Goal: Task Accomplishment & Management: Manage account settings

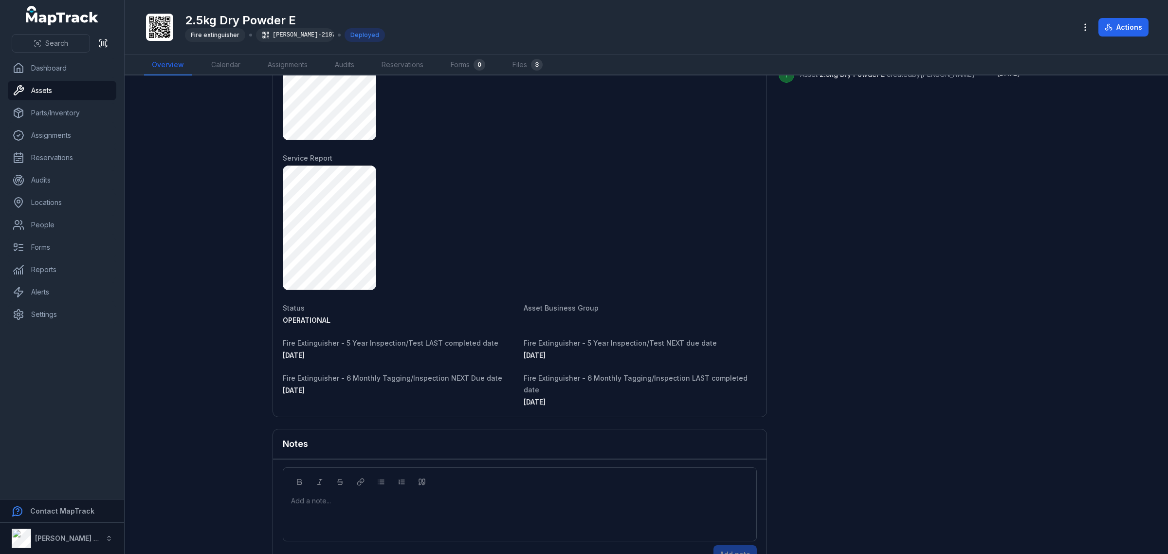
scroll to position [538, 0]
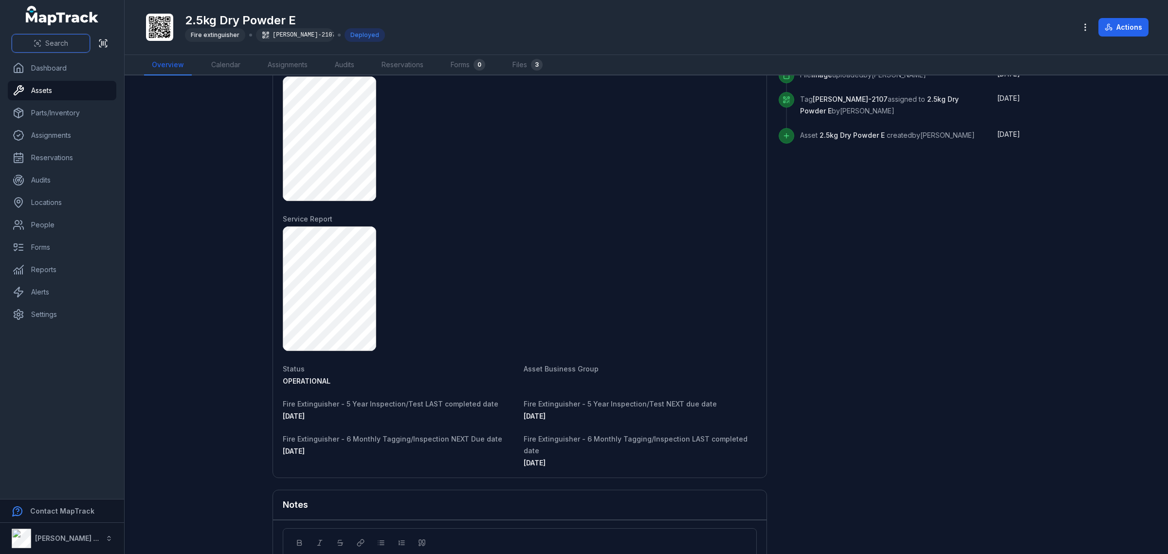
click at [41, 39] on button "Search" at bounding box center [51, 43] width 78 height 18
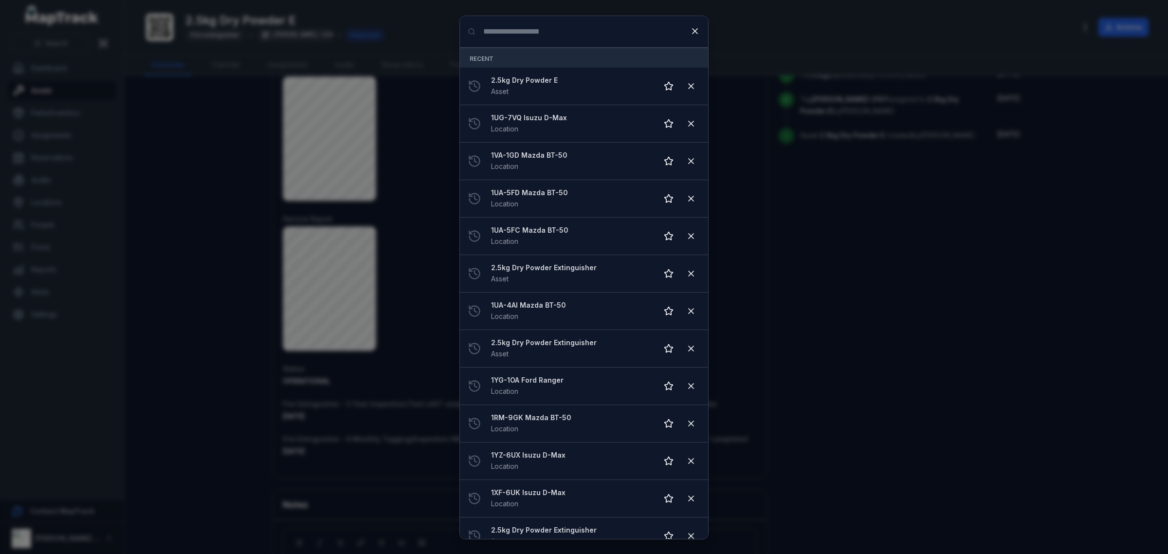
click at [523, 25] on input "Search for anything" at bounding box center [584, 31] width 248 height 31
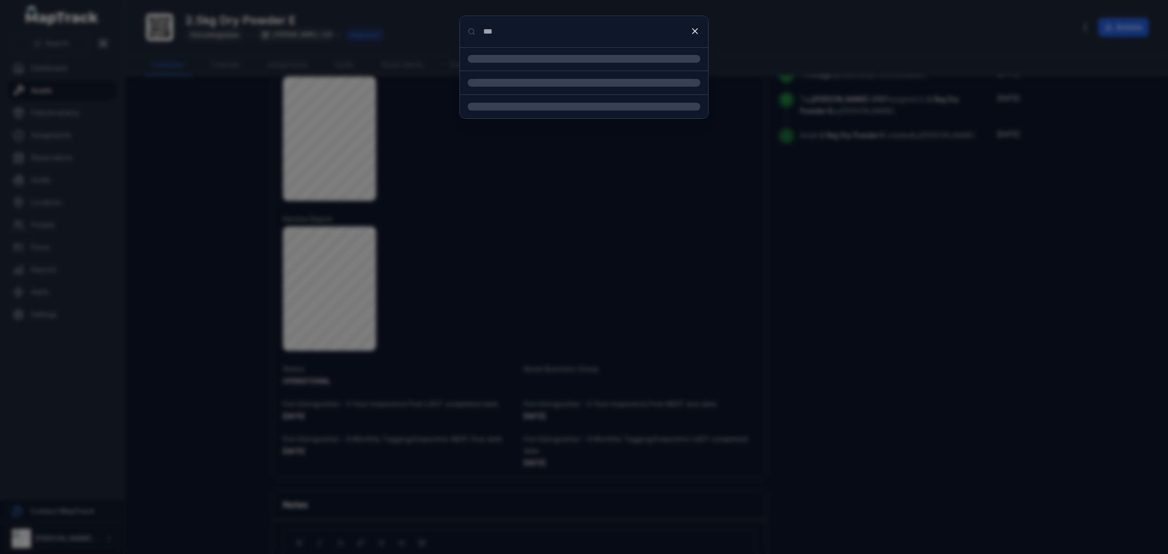
type input "***"
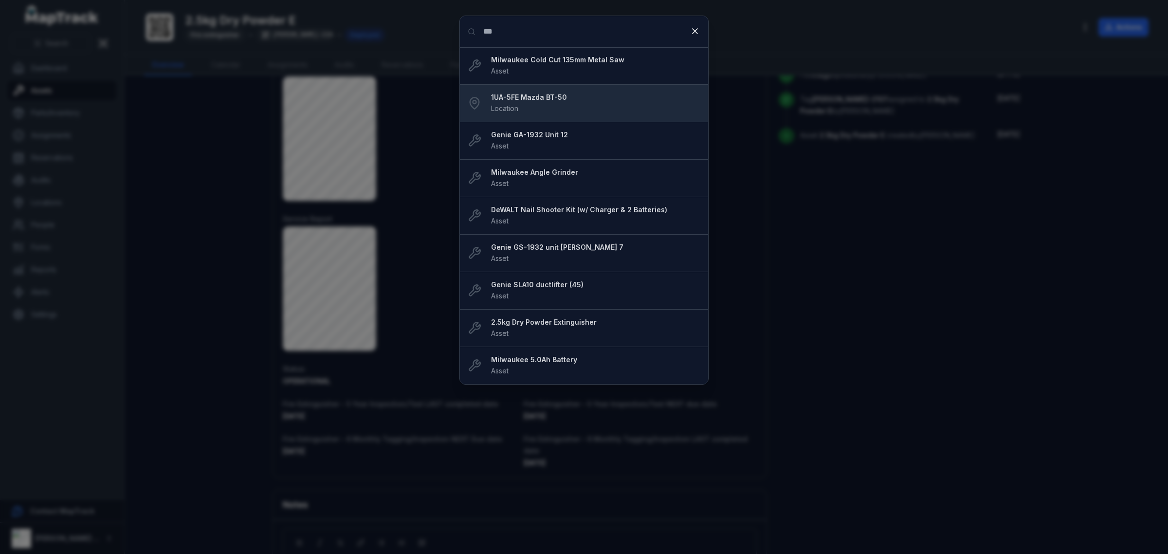
click at [544, 96] on strong "1UA-5FE Mazda BT-50" at bounding box center [595, 97] width 209 height 10
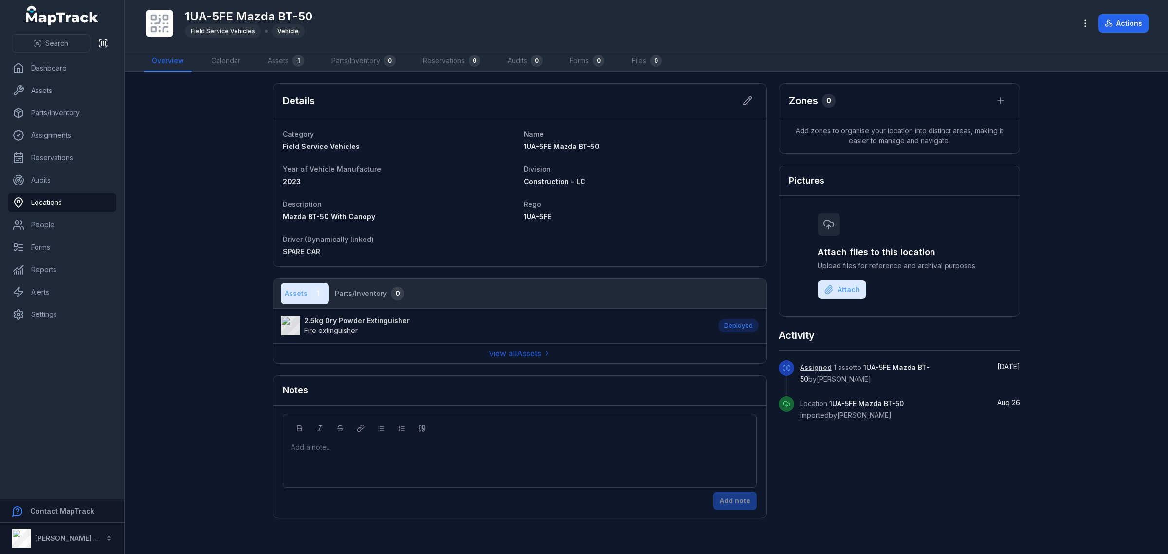
click at [349, 326] on span "Fire extinguisher" at bounding box center [357, 331] width 106 height 10
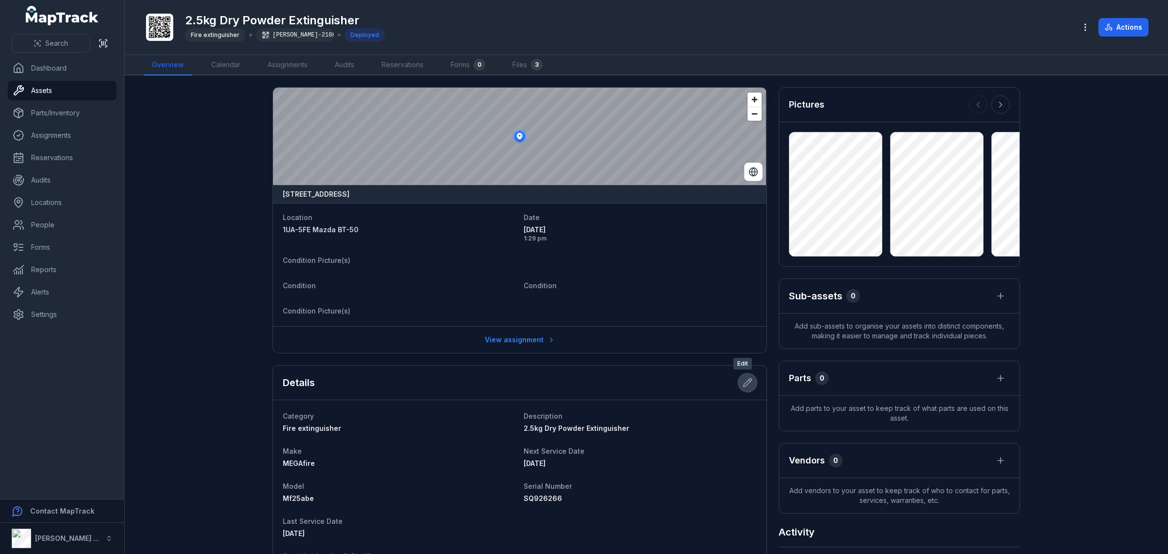
click at [745, 380] on icon at bounding box center [748, 383] width 8 height 8
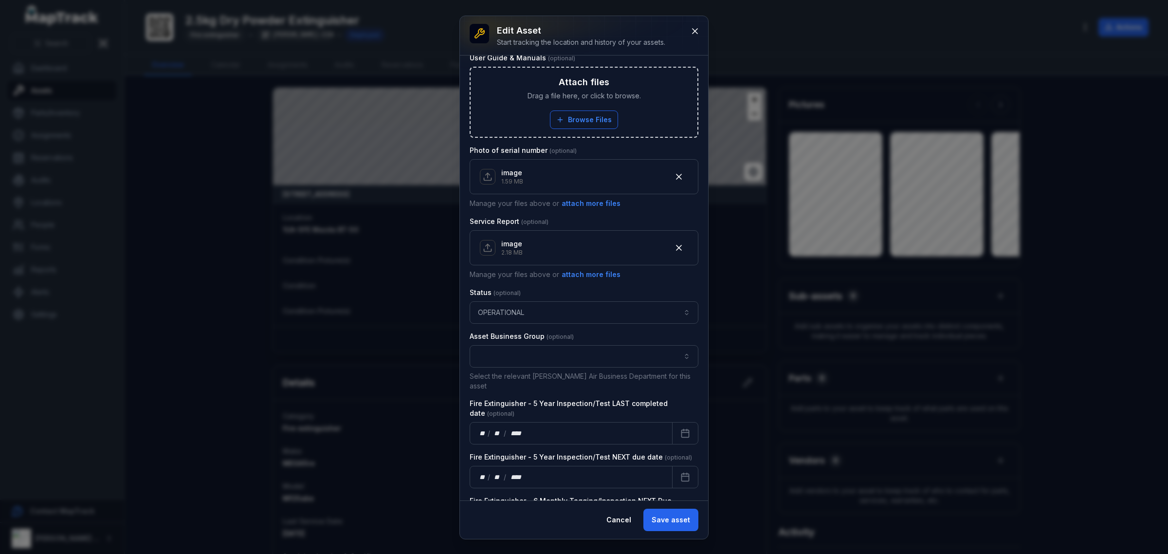
scroll to position [487, 0]
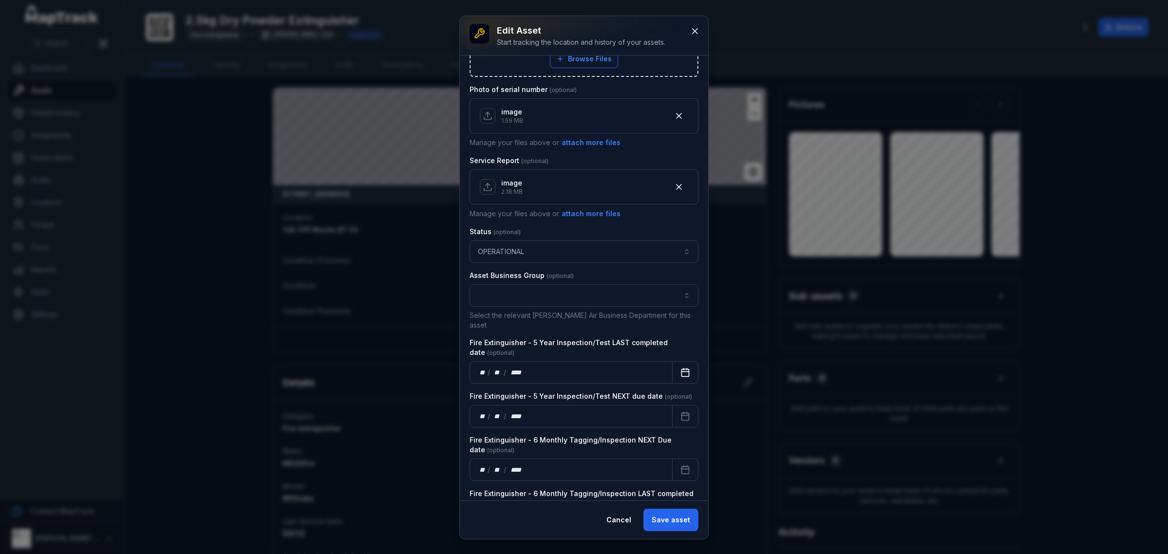
click at [672, 365] on button "Calendar" at bounding box center [685, 372] width 26 height 22
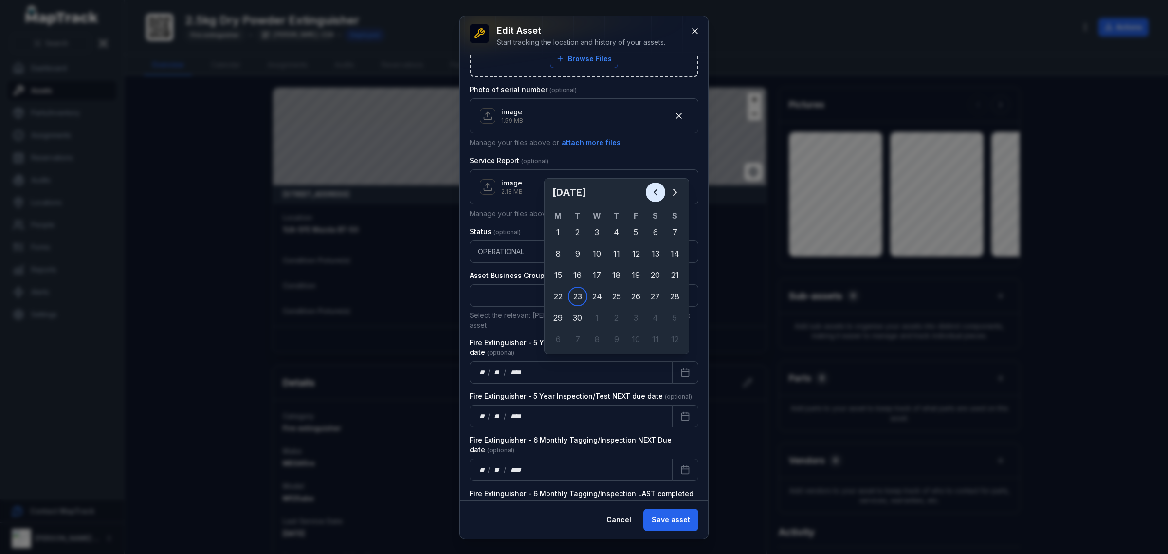
click at [646, 194] on button "Previous" at bounding box center [655, 192] width 19 height 19
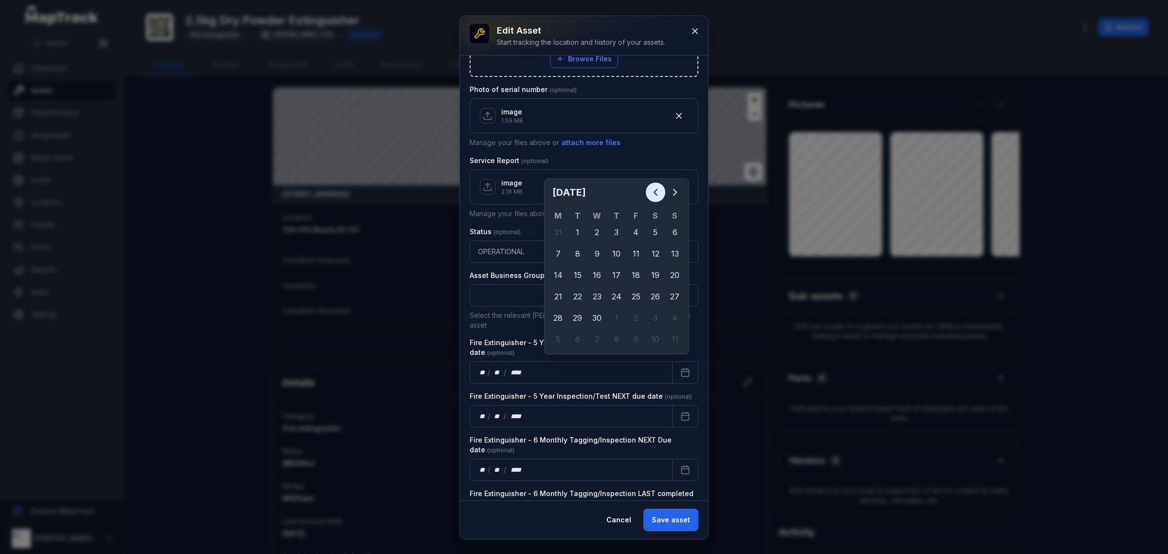
click at [651, 188] on icon "Previous" at bounding box center [656, 192] width 12 height 12
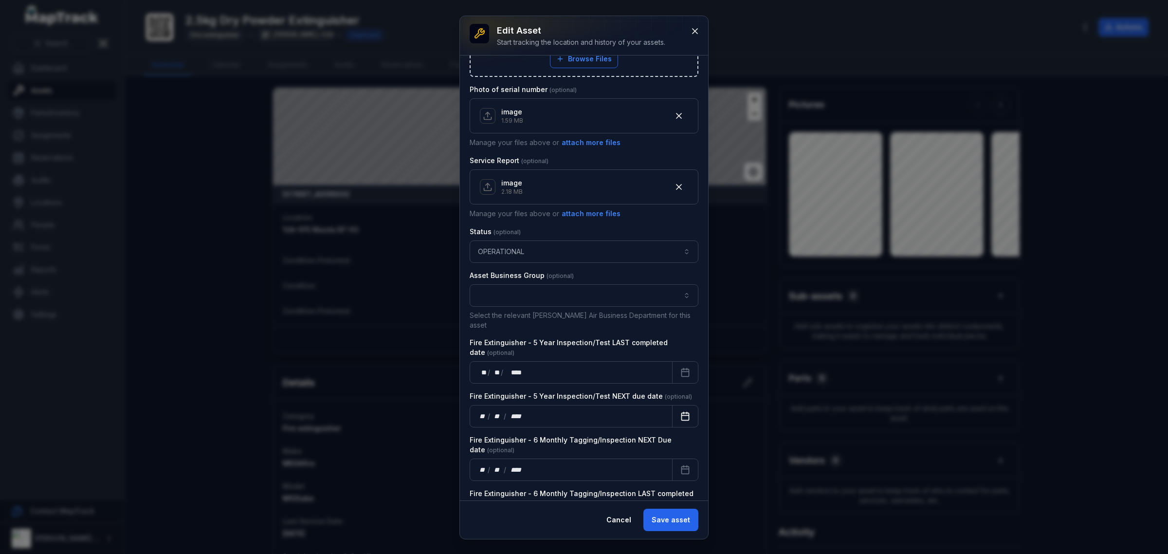
click at [680, 414] on icon "Calendar" at bounding box center [685, 416] width 10 height 10
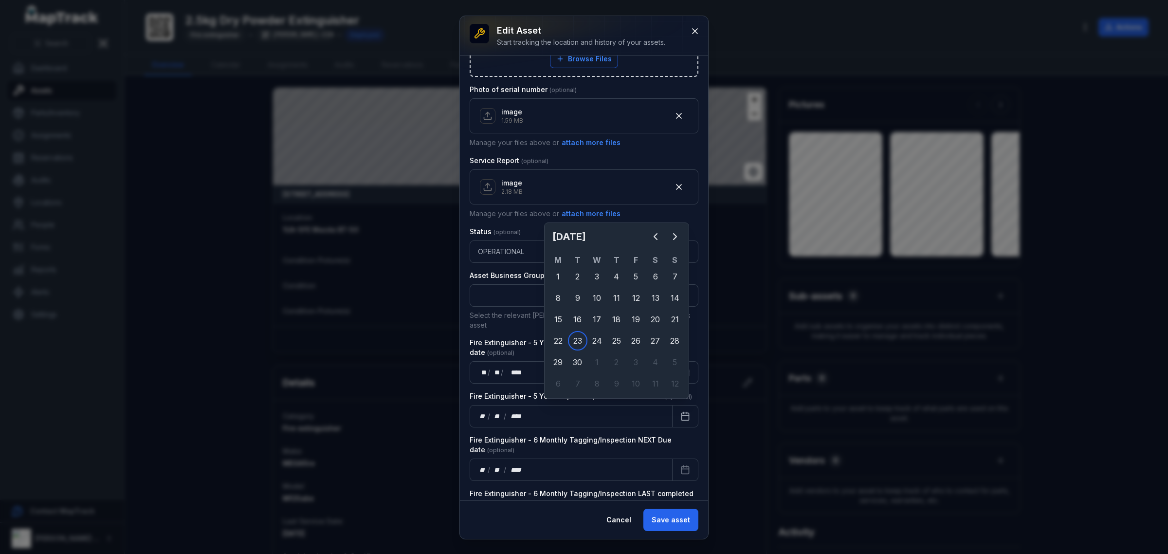
click at [530, 419] on div "** / ** / ****" at bounding box center [571, 416] width 203 height 22
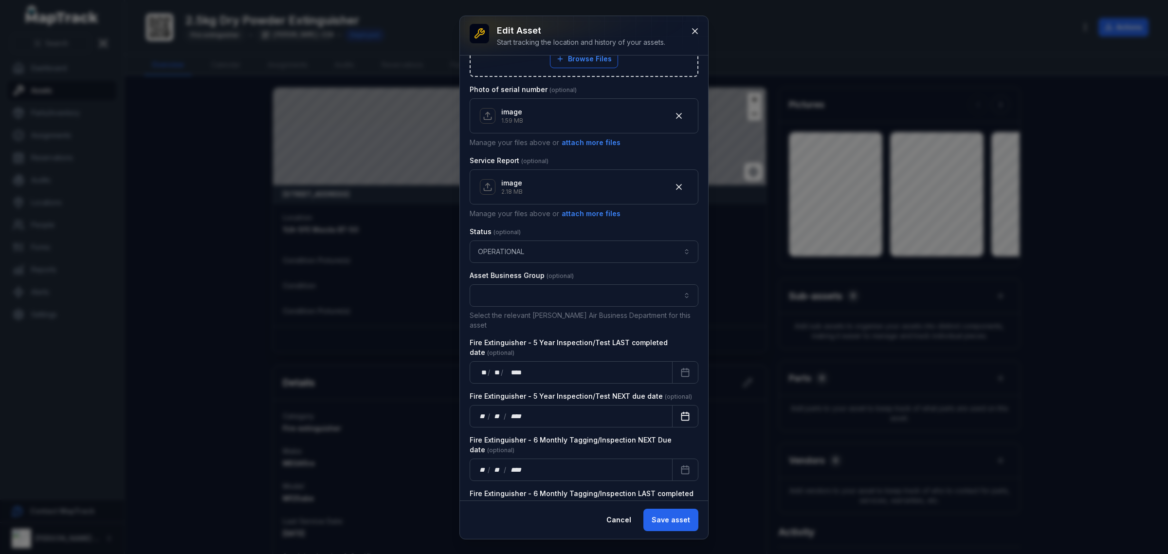
click at [679, 405] on button "Calendar" at bounding box center [685, 416] width 26 height 22
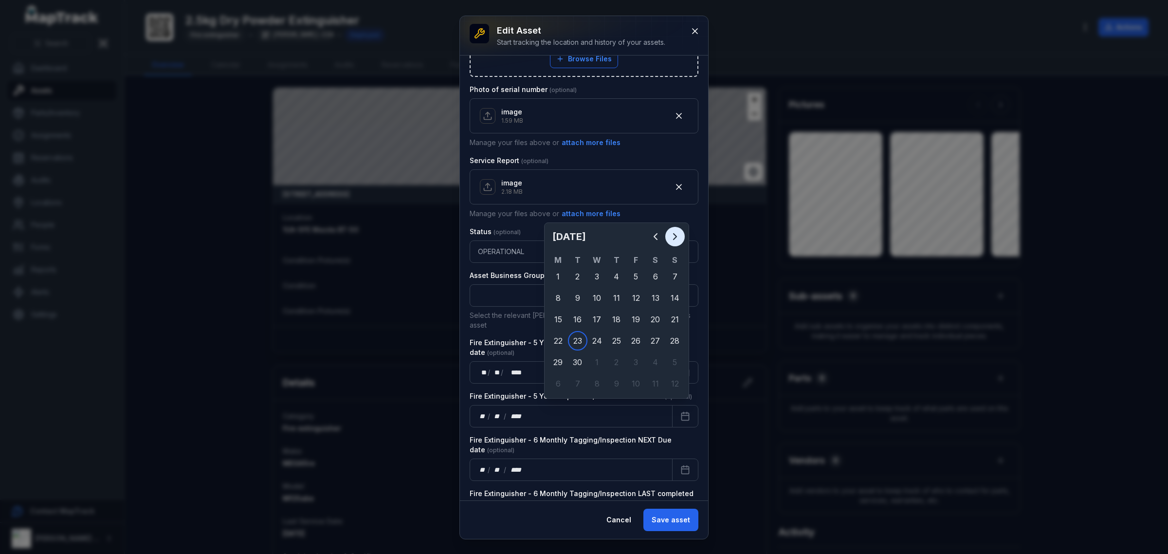
click at [674, 241] on icon "Next" at bounding box center [675, 237] width 12 height 12
click at [674, 236] on icon "Next" at bounding box center [675, 237] width 12 height 12
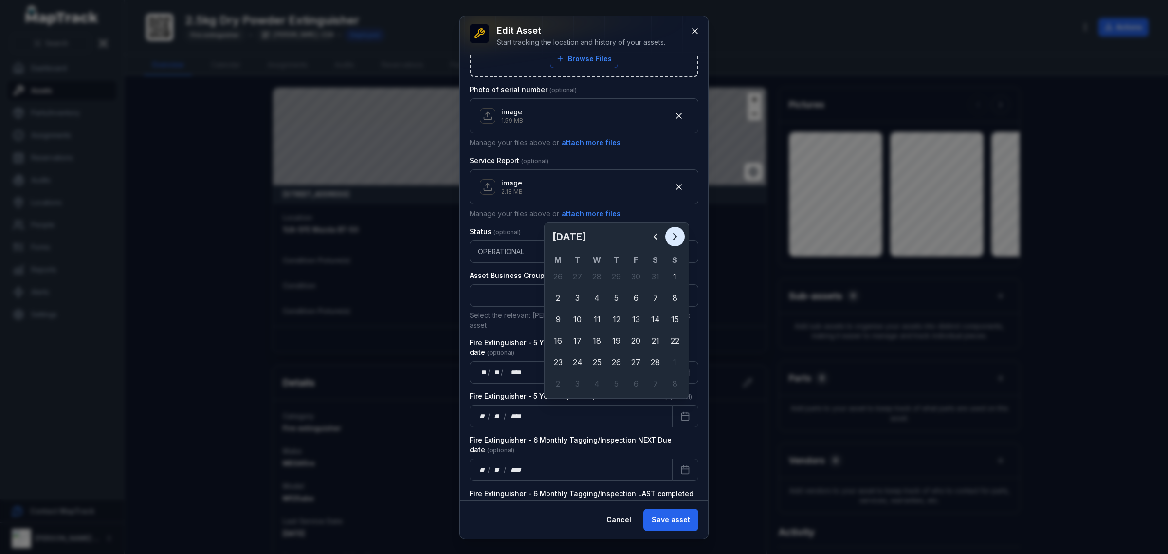
click at [675, 236] on icon "Next" at bounding box center [675, 237] width 12 height 12
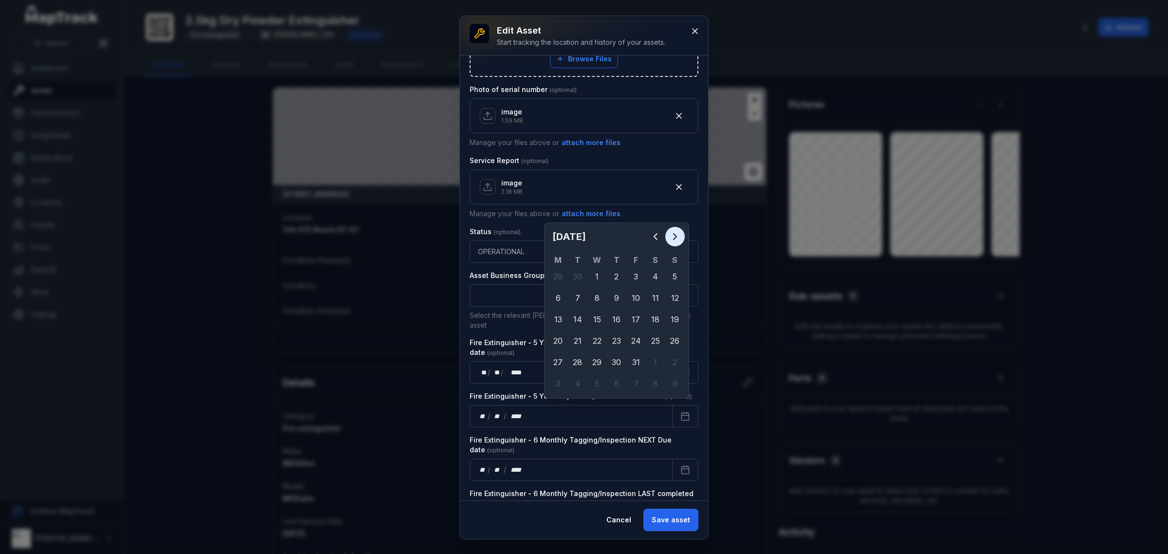
click at [675, 236] on icon "Next" at bounding box center [675, 237] width 12 height 12
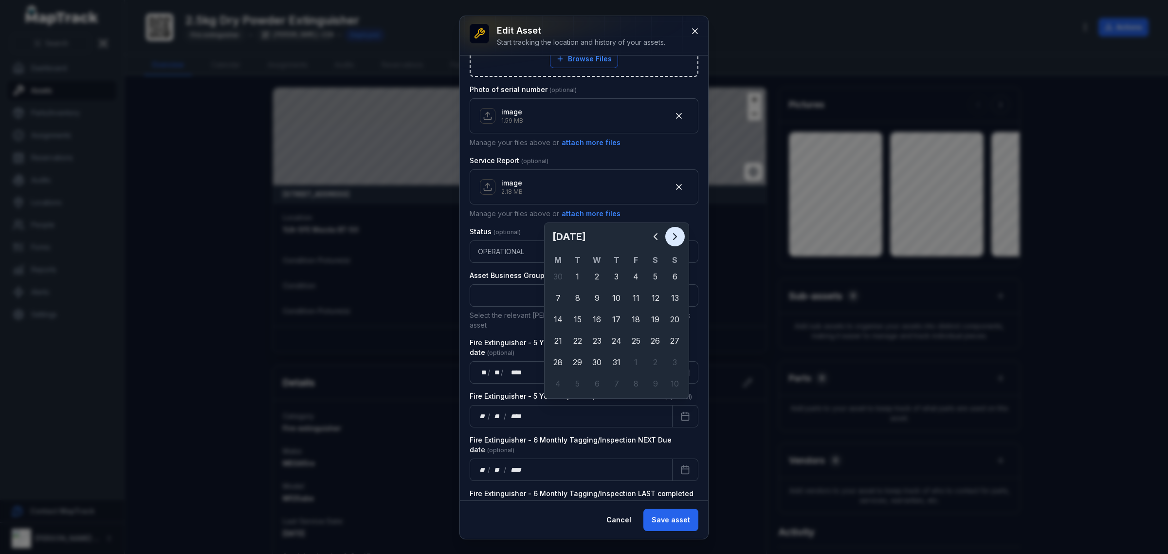
click at [675, 236] on icon "Next" at bounding box center [675, 237] width 12 height 12
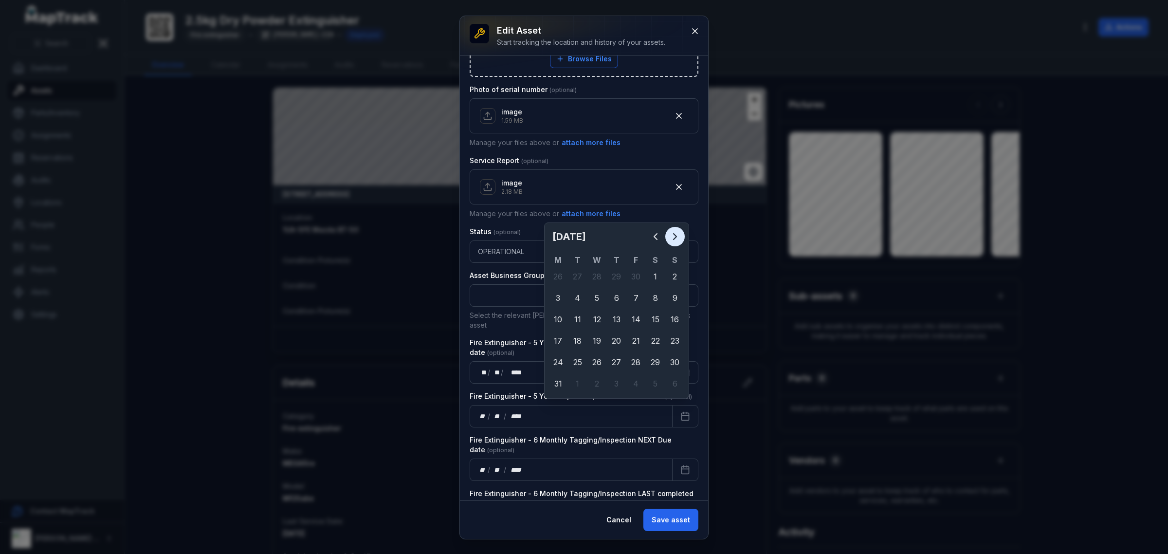
click at [675, 236] on icon "Next" at bounding box center [675, 237] width 12 height 12
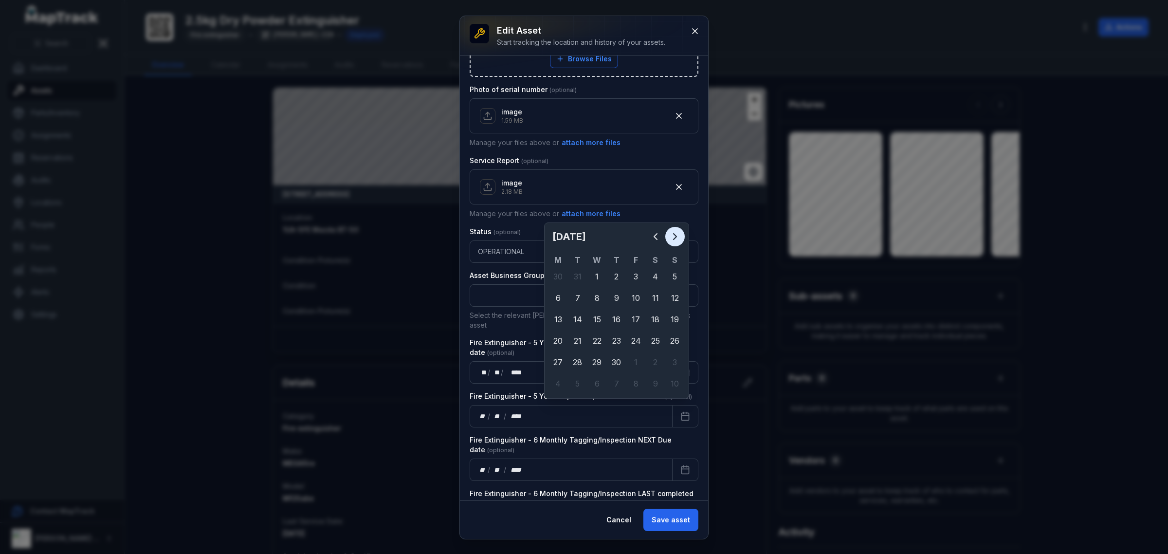
click at [675, 236] on icon "Next" at bounding box center [675, 237] width 12 height 12
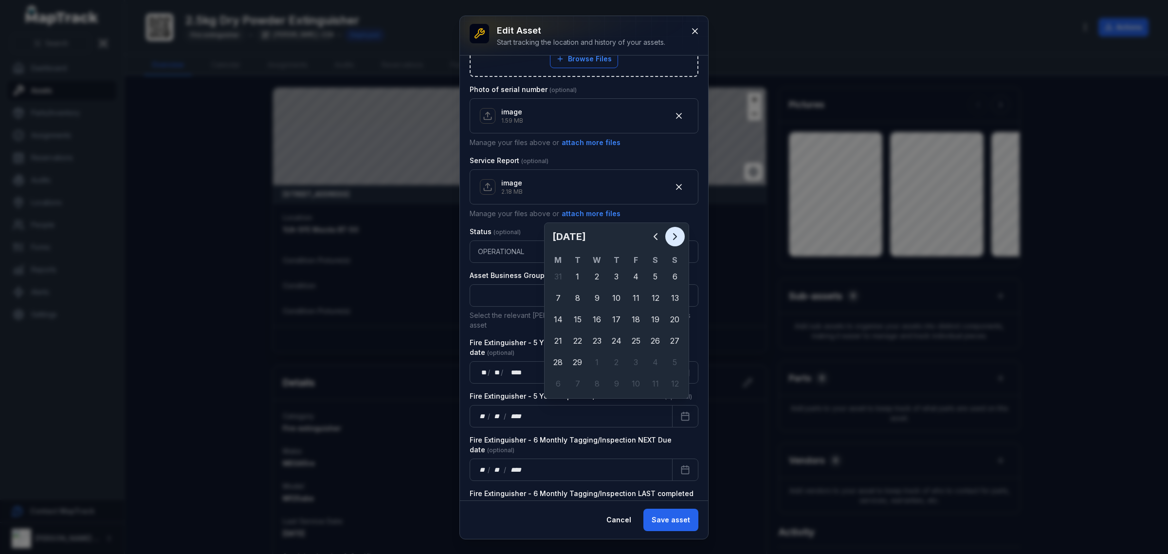
click at [675, 236] on icon "Next" at bounding box center [675, 237] width 12 height 12
click at [648, 232] on button "Previous" at bounding box center [655, 236] width 19 height 19
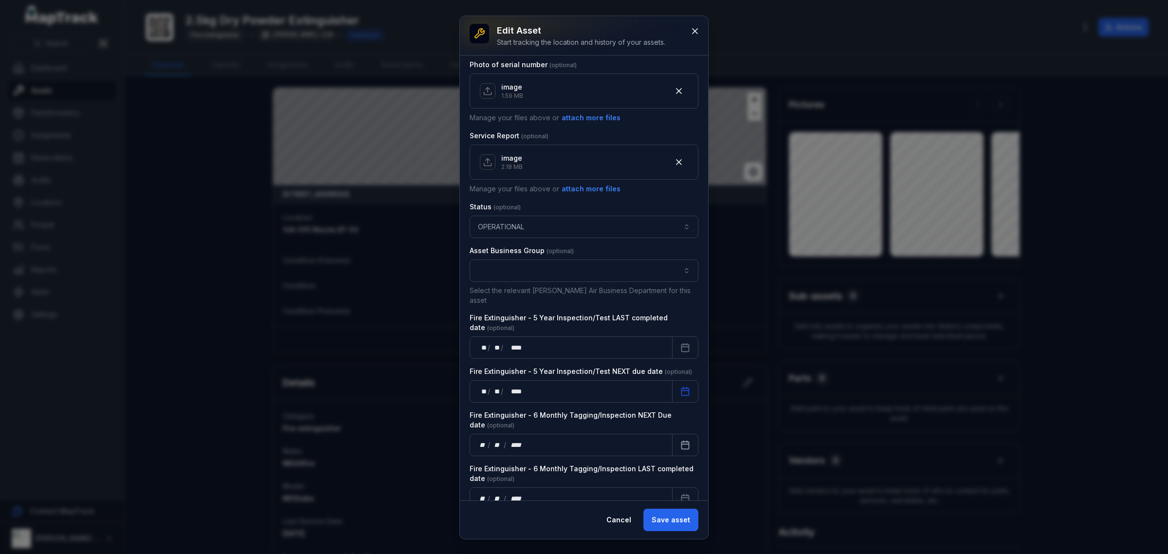
scroll to position [524, 0]
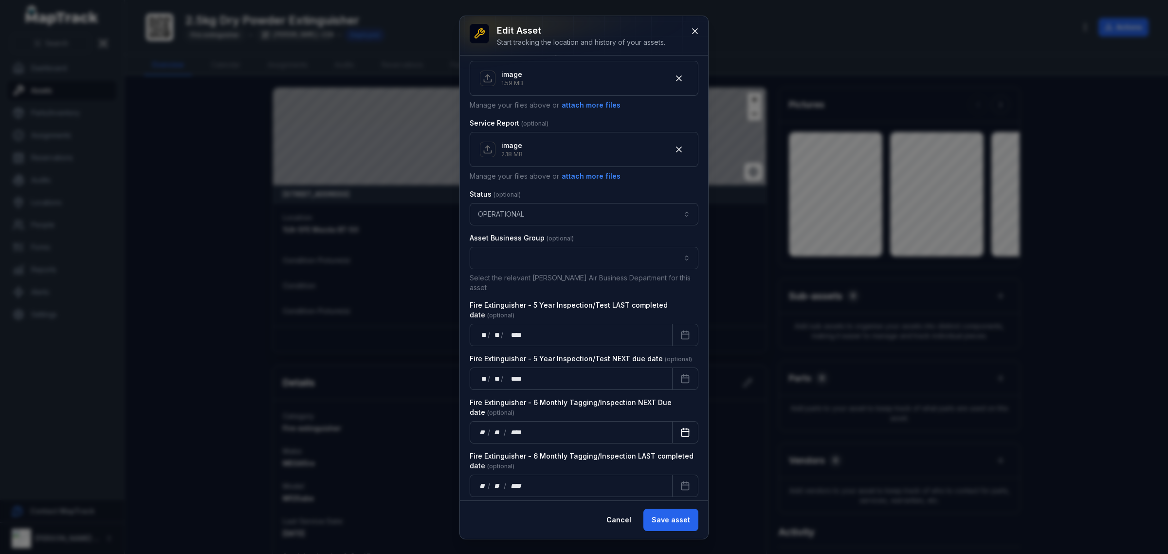
click at [672, 421] on button "Calendar" at bounding box center [685, 432] width 26 height 22
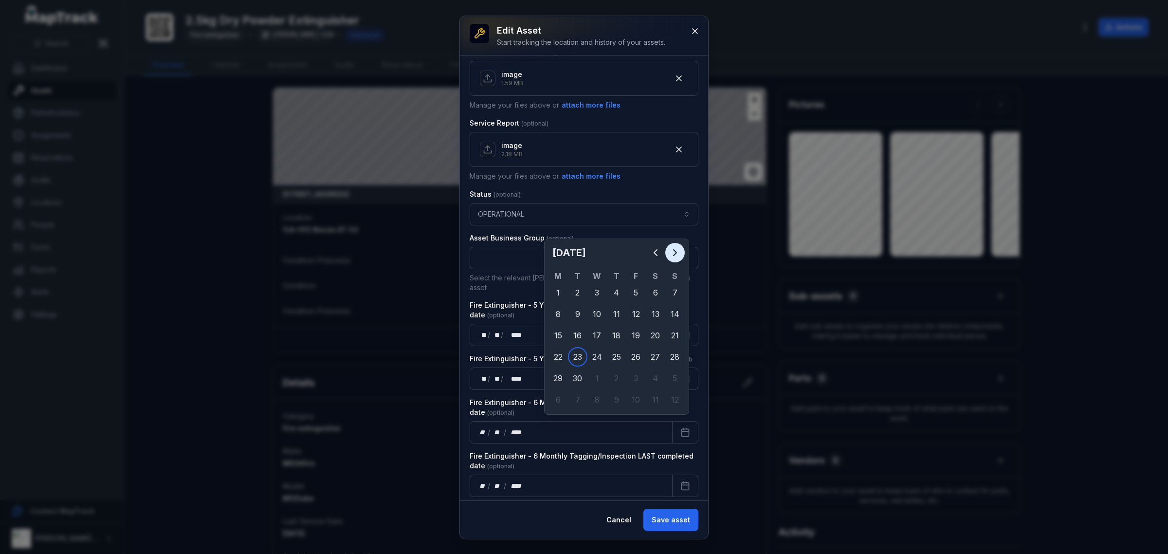
click at [675, 251] on icon "Next" at bounding box center [675, 253] width 12 height 12
click at [659, 250] on icon "Previous" at bounding box center [656, 253] width 12 height 12
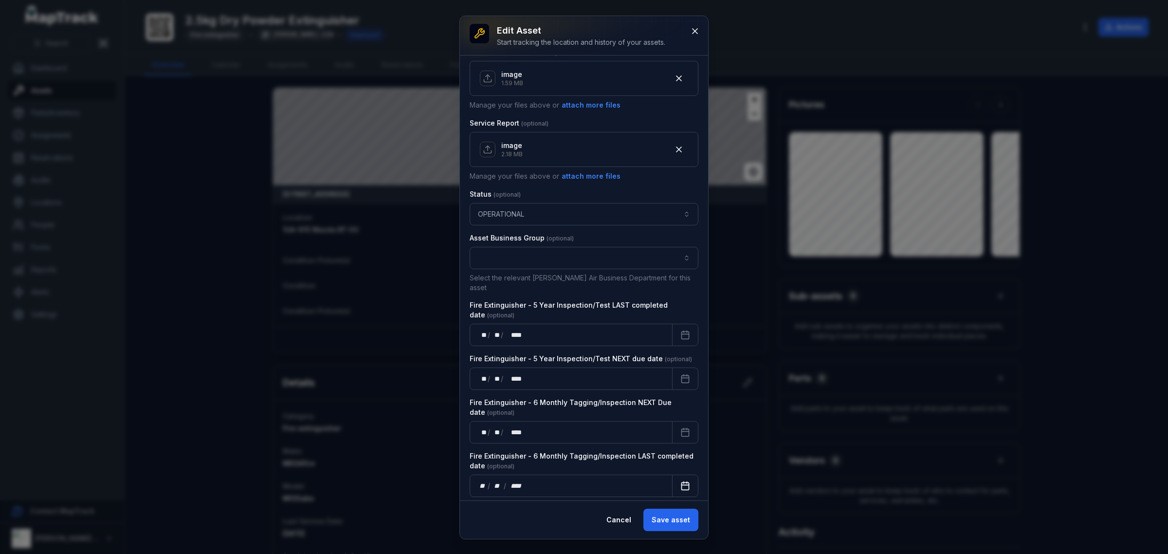
click at [684, 475] on button "Calendar" at bounding box center [685, 486] width 26 height 22
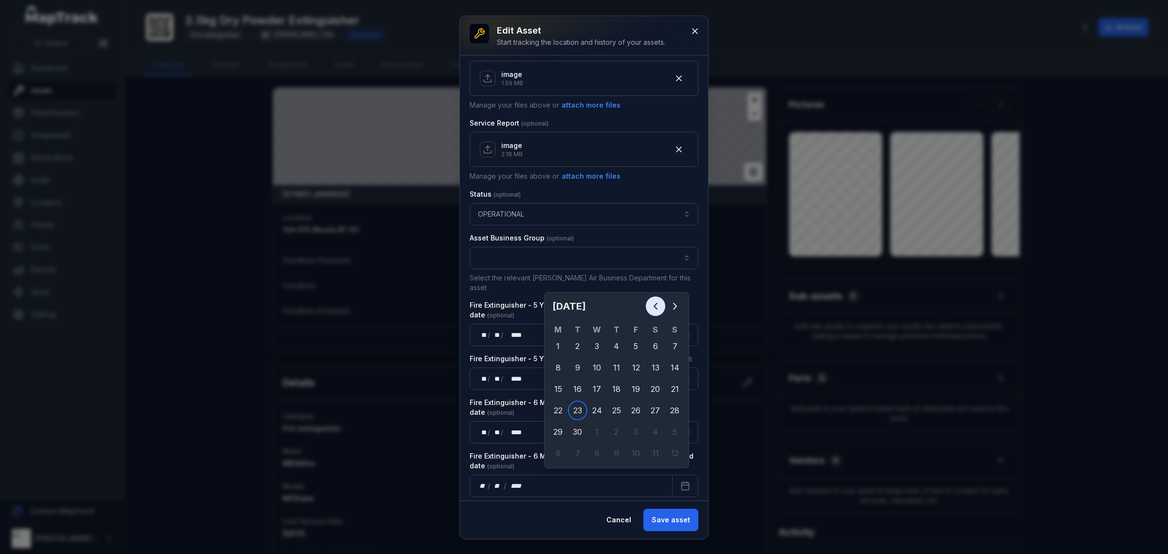
click at [650, 307] on icon "Previous" at bounding box center [656, 306] width 12 height 12
click at [652, 308] on icon "Previous" at bounding box center [656, 306] width 12 height 12
click at [607, 347] on div "1" at bounding box center [616, 345] width 19 height 19
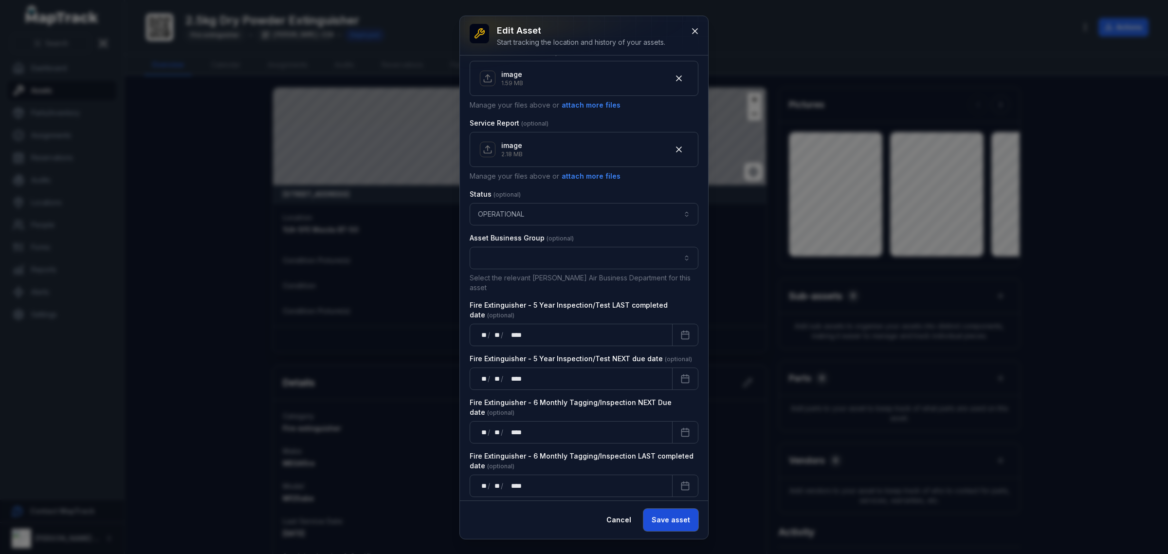
click at [663, 519] on button "Save asset" at bounding box center [670, 520] width 55 height 22
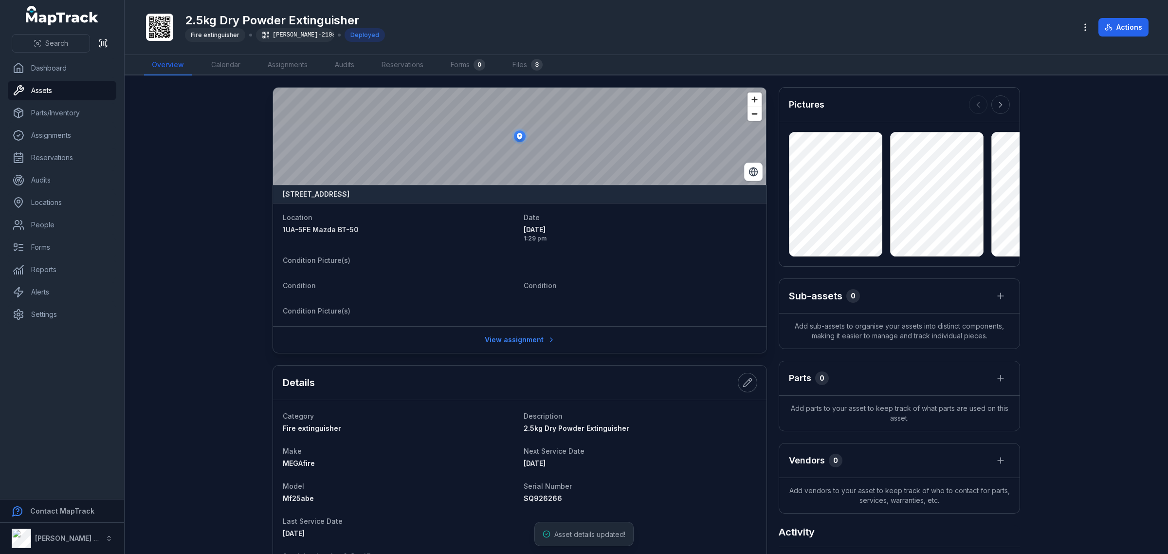
scroll to position [121, 0]
